Goal: Book appointment/travel/reservation

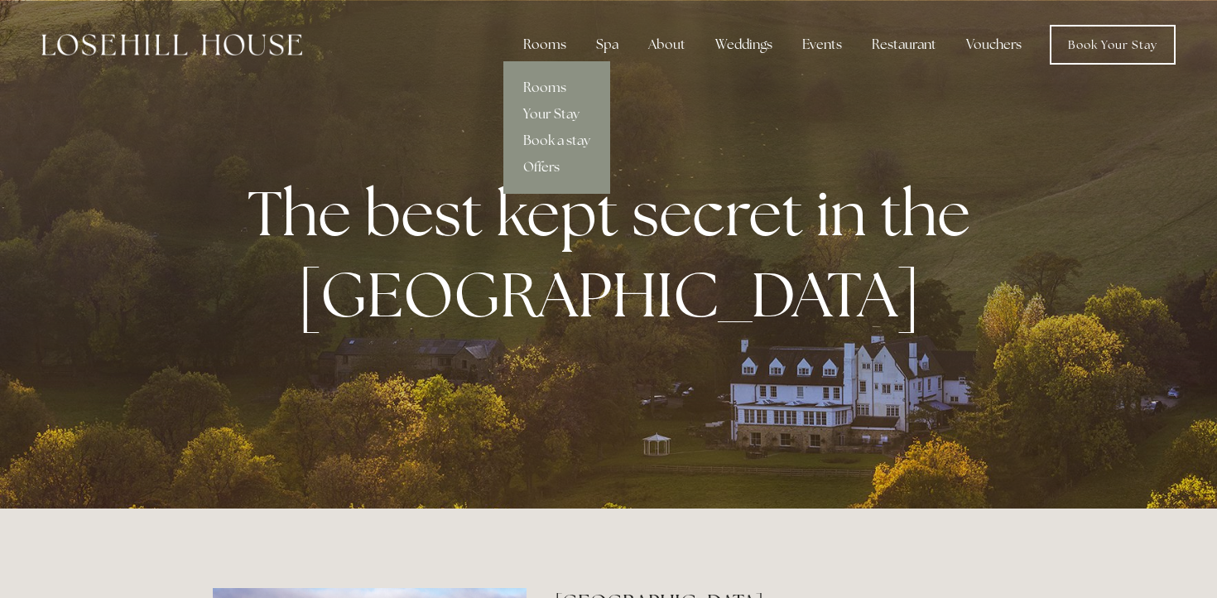
click at [564, 49] on div "Rooms" at bounding box center [545, 44] width 70 height 33
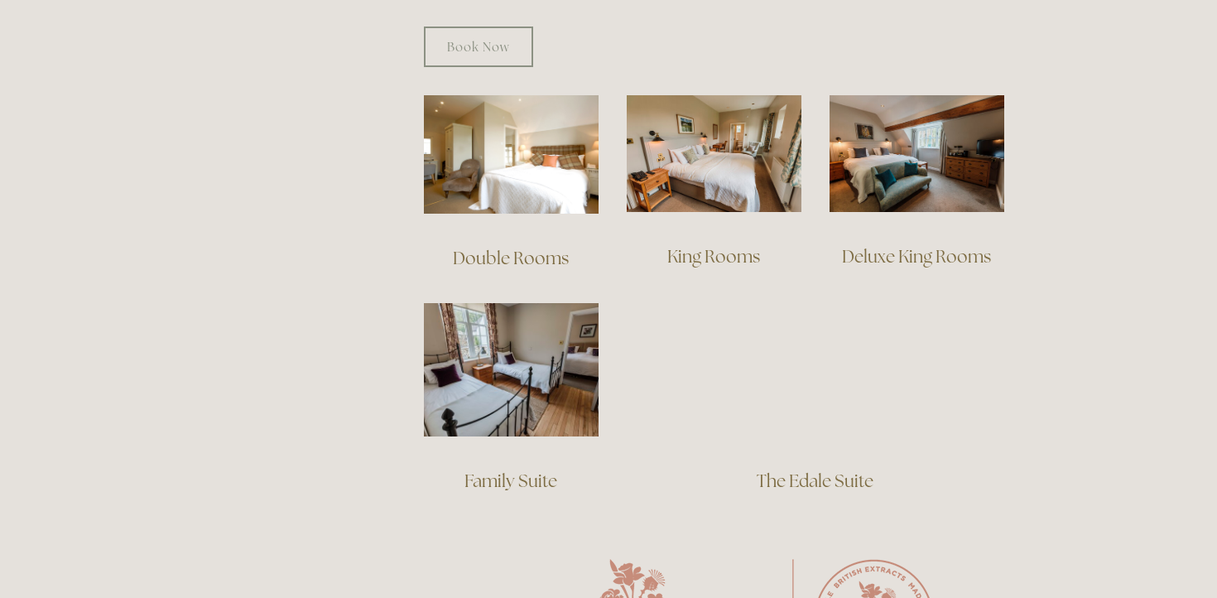
scroll to position [1123, 0]
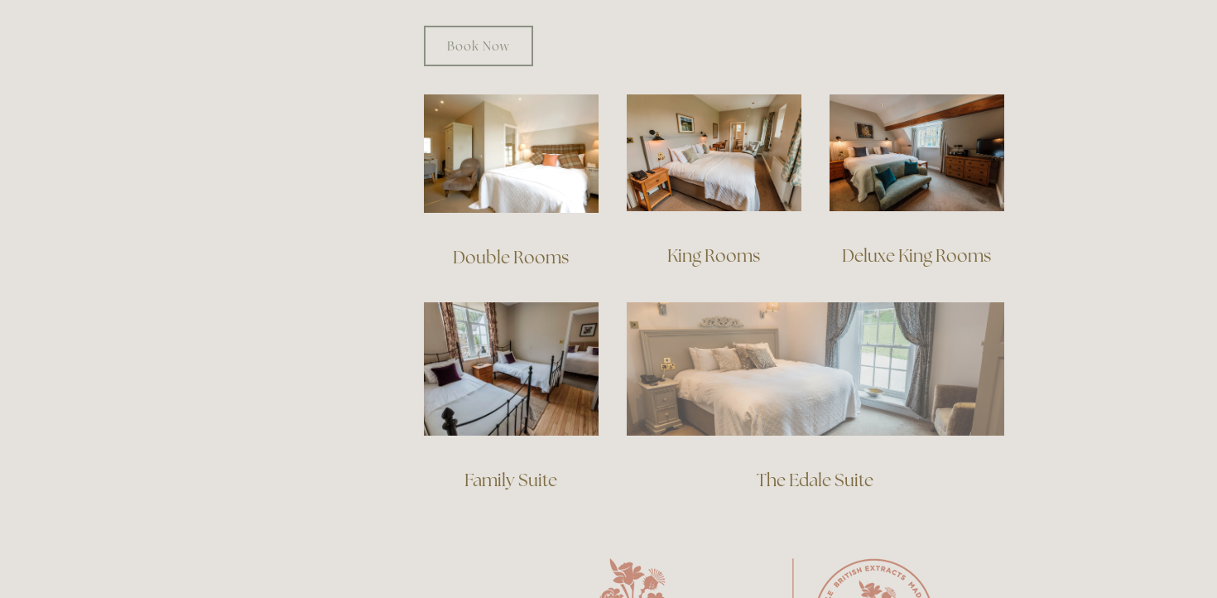
click at [812, 393] on img at bounding box center [816, 368] width 378 height 133
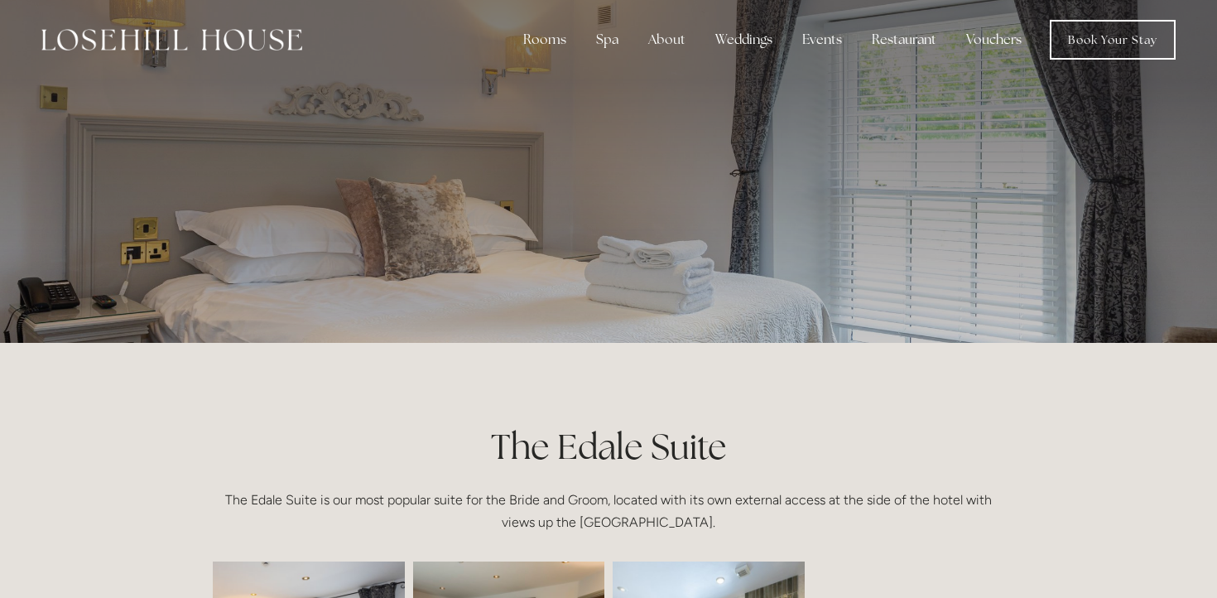
scroll to position [3, 0]
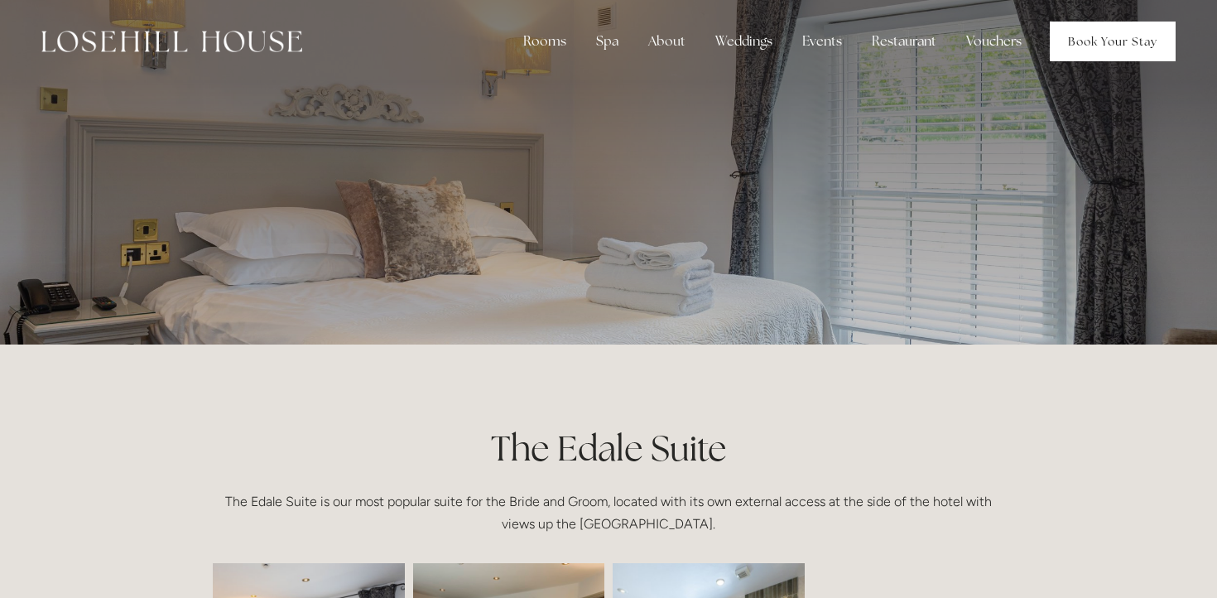
click at [1124, 41] on link "Book Your Stay" at bounding box center [1113, 42] width 126 height 40
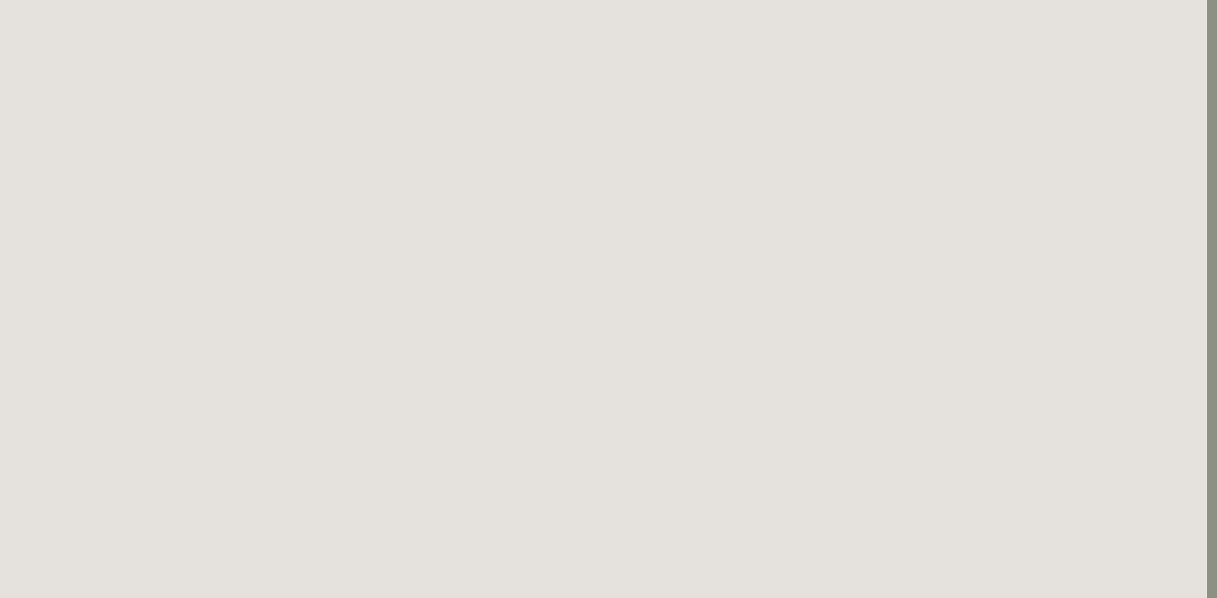
scroll to position [90, 10]
